Goal: Task Accomplishment & Management: Use online tool/utility

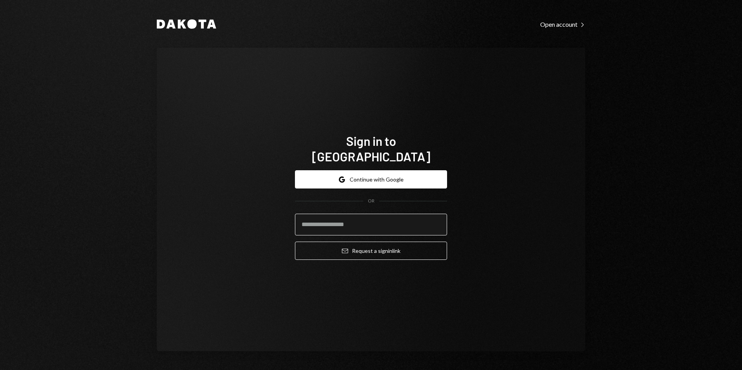
click at [371, 214] on input "email" at bounding box center [371, 225] width 152 height 22
type input "**********"
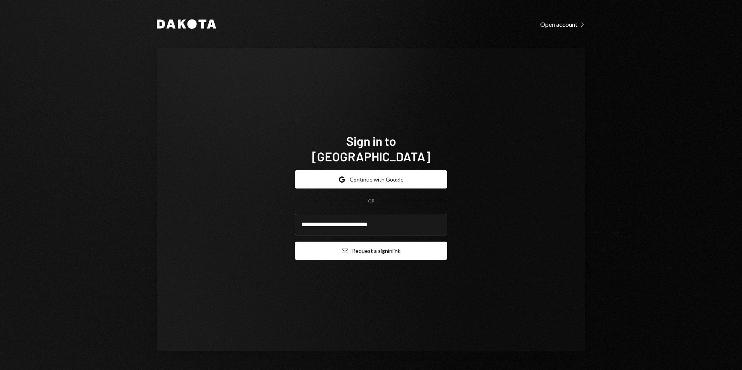
click at [380, 247] on button "Email Request a sign in link" at bounding box center [371, 251] width 152 height 18
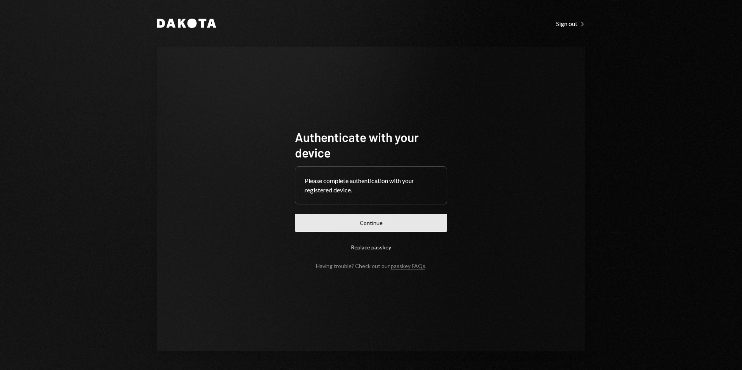
click at [371, 220] on button "Continue" at bounding box center [371, 223] width 152 height 18
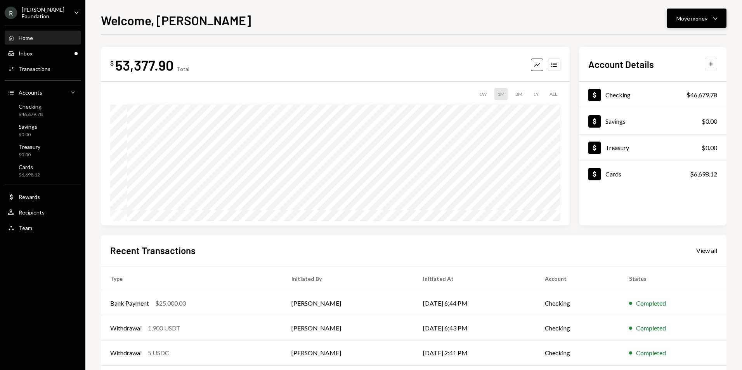
click at [719, 16] on icon "Caret Down" at bounding box center [714, 18] width 9 height 9
click at [683, 81] on div "Deposit Deposit" at bounding box center [685, 76] width 78 height 17
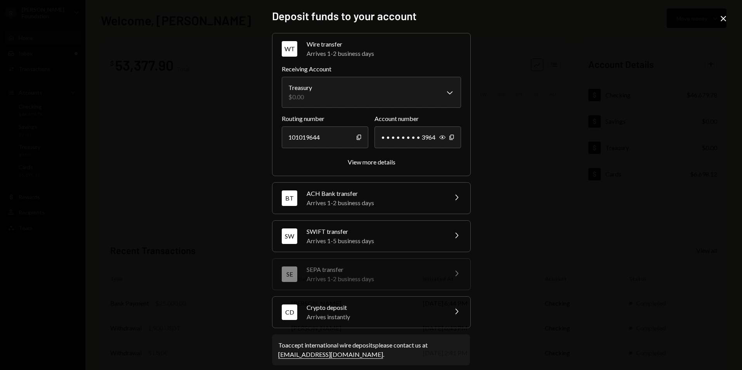
click at [395, 317] on div "Arrives instantly" at bounding box center [374, 316] width 136 height 9
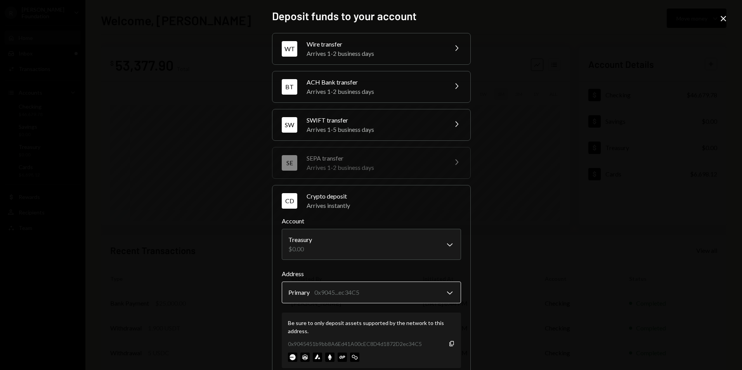
scroll to position [57, 0]
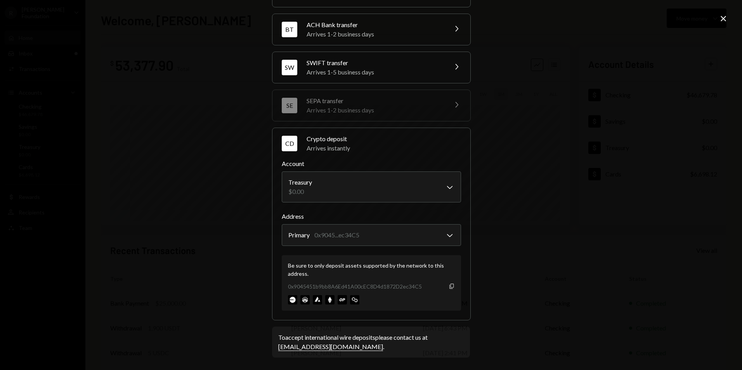
click at [448, 286] on icon "Copy" at bounding box center [451, 286] width 6 height 6
click at [412, 184] on body "R [PERSON_NAME] Foundation Caret Down Home Home Inbox Inbox Activities Transact…" at bounding box center [371, 185] width 742 height 370
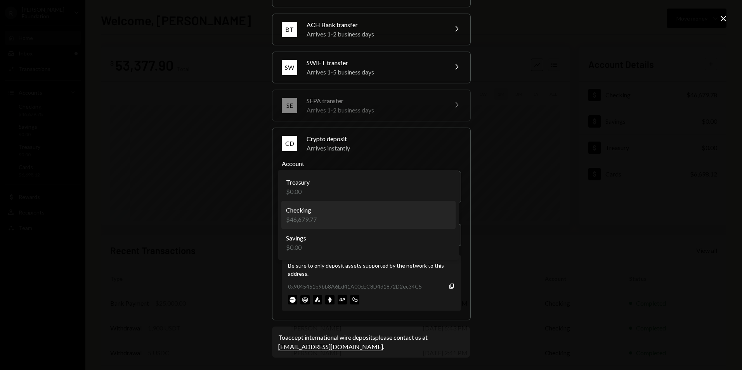
select select "**********"
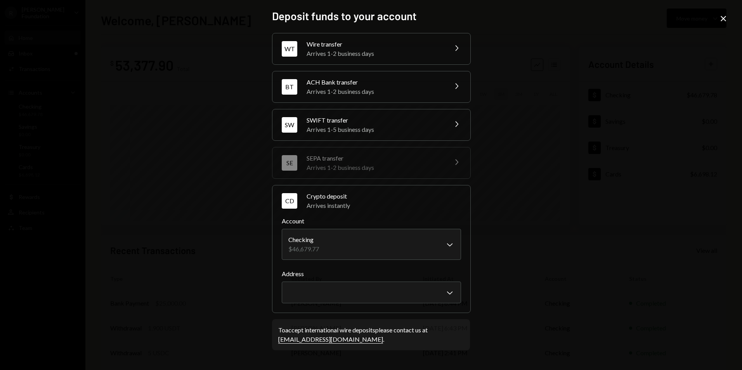
scroll to position [0, 0]
click at [374, 294] on body "R [PERSON_NAME] Foundation Caret Down Home Home Inbox Inbox Activities Transact…" at bounding box center [371, 185] width 742 height 370
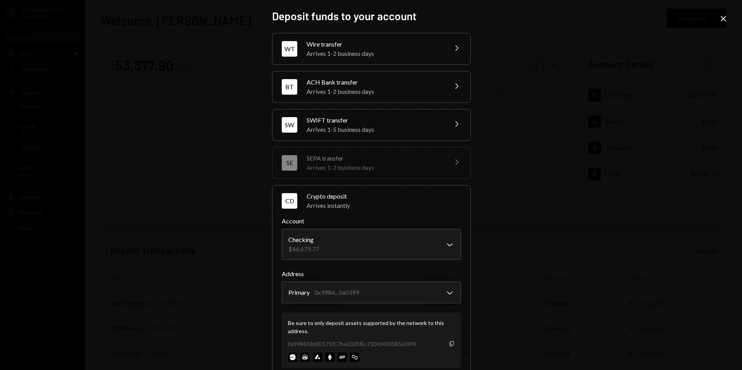
click at [448, 343] on icon "Copy" at bounding box center [451, 344] width 6 height 6
click at [721, 21] on icon at bounding box center [722, 18] width 5 height 5
